Goal: Task Accomplishment & Management: Complete application form

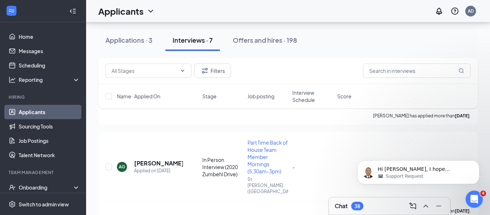
scroll to position [192, 0]
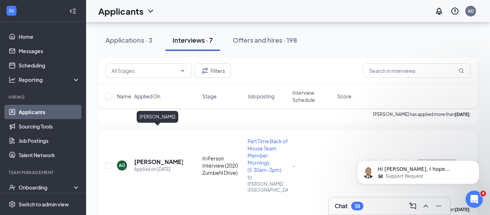
click at [143, 158] on h5 "Aranza Garcia" at bounding box center [158, 162] width 49 height 8
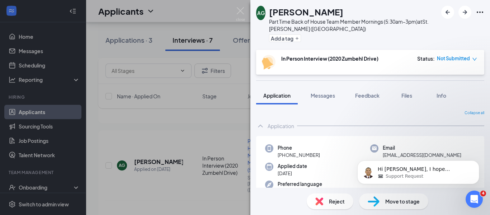
click at [201, 11] on div "AG Aranza Garcia Part Time Back of House Team Member Mornings (5:30am-3pm) at S…" at bounding box center [245, 107] width 490 height 215
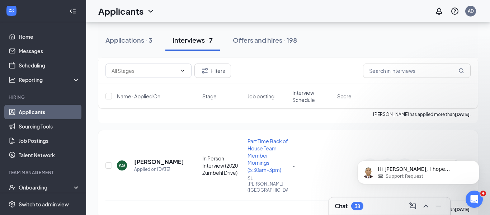
click at [429, 163] on span "Schedule interview" at bounding box center [437, 165] width 39 height 5
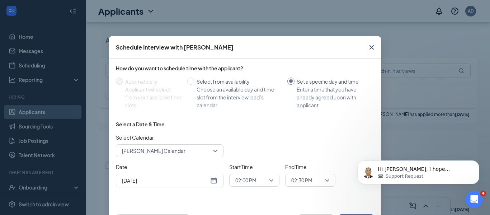
click at [372, 48] on icon "Cross" at bounding box center [371, 47] width 4 height 4
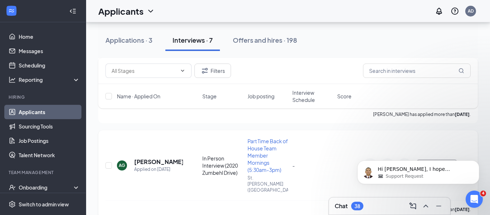
click at [466, 161] on icon "Ellipses" at bounding box center [466, 165] width 9 height 9
click at [477, 162] on icon "Dismiss notification" at bounding box center [477, 162] width 3 height 3
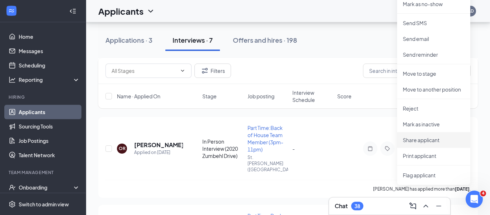
scroll to position [384, 0]
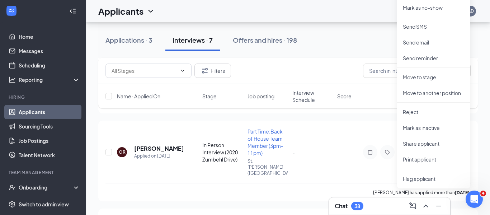
click at [317, 39] on div "Applications · 3 Interviews · 7 Offers and hires · 198" at bounding box center [288, 40] width 380 height 22
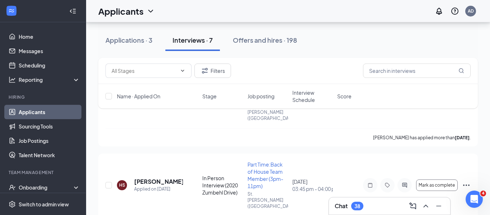
scroll to position [462, 0]
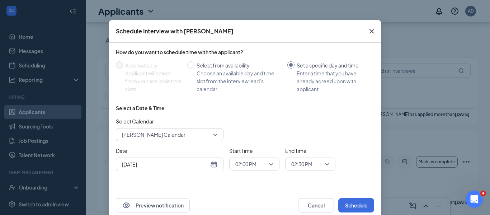
scroll to position [17, 0]
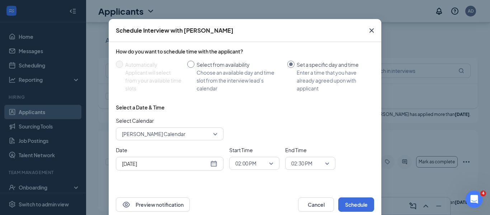
click at [191, 63] on input "Select from availability Choose an available day and time slot from the intervi…" at bounding box center [190, 64] width 7 height 7
radio input "true"
radio input "false"
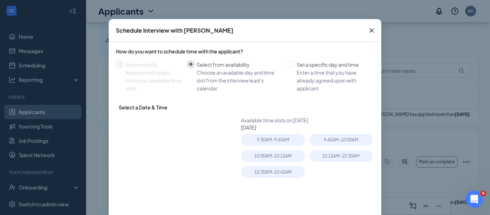
type input "Sep 16, 2025"
click at [370, 28] on icon "Cross" at bounding box center [371, 30] width 9 height 9
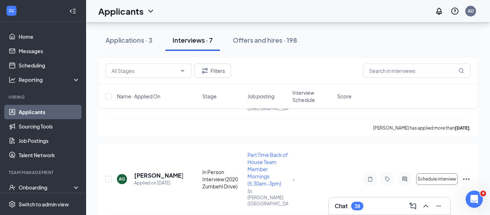
scroll to position [171, 0]
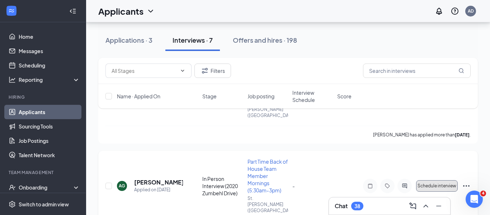
click at [423, 183] on span "Schedule interview" at bounding box center [437, 185] width 39 height 5
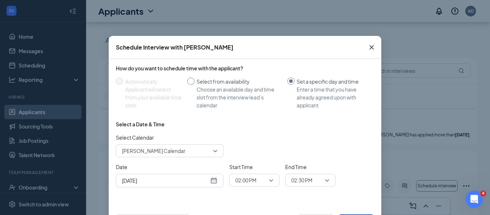
click at [191, 83] on input "Select from availability Choose an available day and time slot from the intervi…" at bounding box center [190, 80] width 7 height 7
radio input "true"
radio input "false"
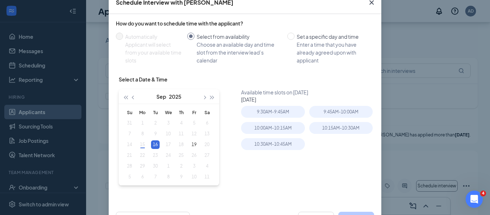
scroll to position [42, 0]
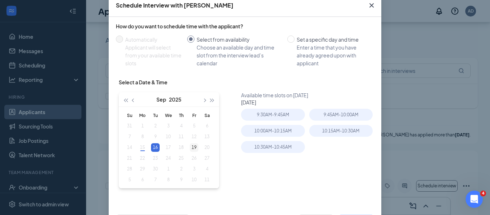
type input "Sep 19, 2025"
click at [193, 148] on div "19" at bounding box center [194, 147] width 9 height 9
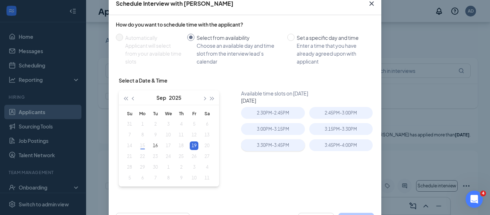
scroll to position [43, 0]
click at [289, 39] on input "Set a specific day and time Enter a time that you have already agreed upon with…" at bounding box center [290, 37] width 7 height 7
radio input "true"
radio input "false"
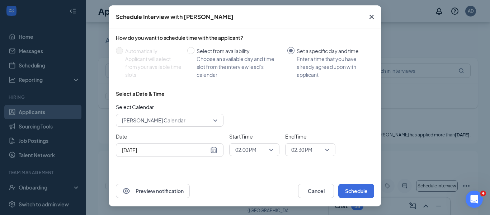
scroll to position [30, 0]
click at [212, 151] on div "Sep 15, 2025" at bounding box center [169, 150] width 95 height 8
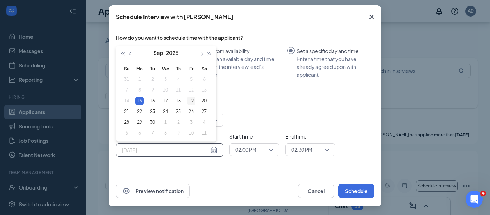
type input "Sep 19, 2025"
click at [190, 101] on div "19" at bounding box center [191, 100] width 9 height 9
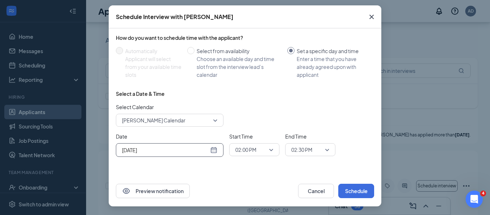
click at [270, 150] on span "02:00 PM" at bounding box center [254, 149] width 38 height 11
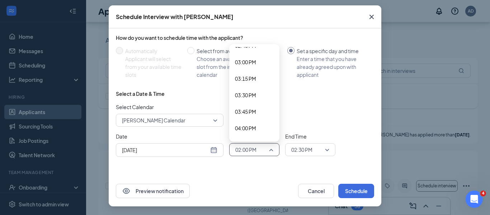
scroll to position [985, 0]
click at [245, 127] on span "04:00 PM" at bounding box center [245, 127] width 21 height 8
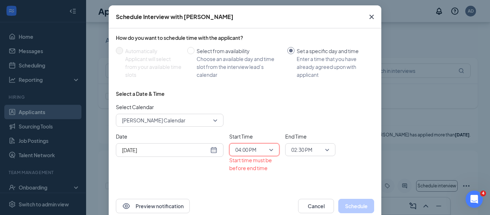
click at [328, 149] on span "02:30 PM" at bounding box center [310, 149] width 38 height 11
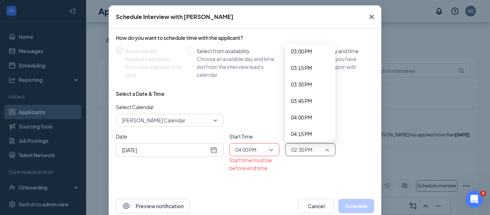
scroll to position [1003, 0]
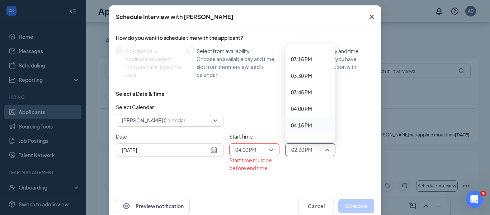
click at [310, 124] on span "04:15 PM" at bounding box center [301, 125] width 21 height 8
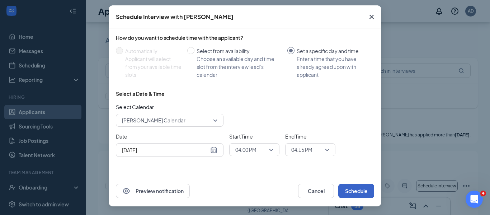
click at [348, 189] on button "Schedule" at bounding box center [356, 191] width 36 height 14
